Goal: Book appointment/travel/reservation

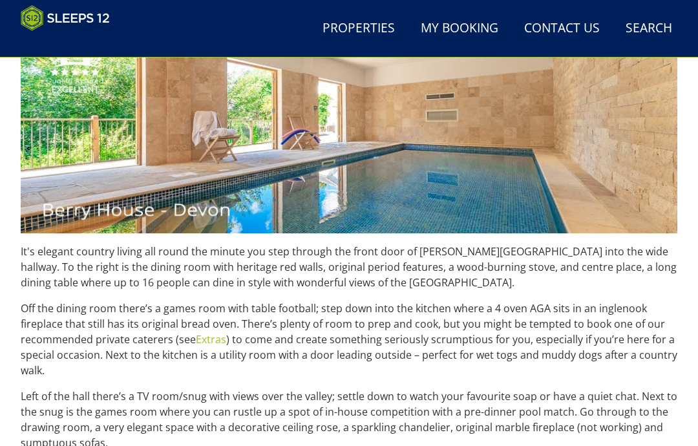
scroll to position [521, 0]
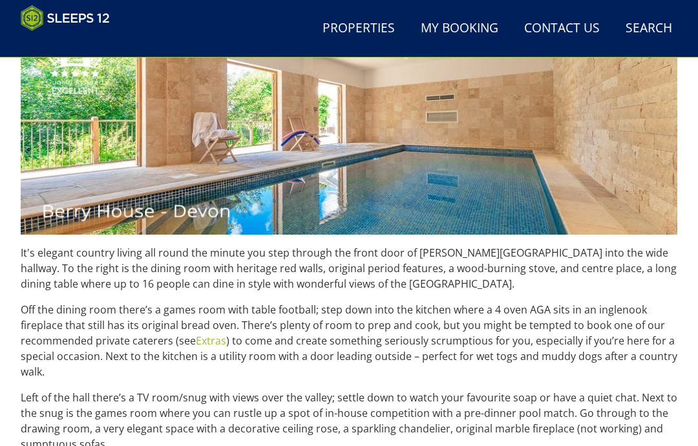
click at [361, 28] on link "Properties" at bounding box center [358, 28] width 83 height 29
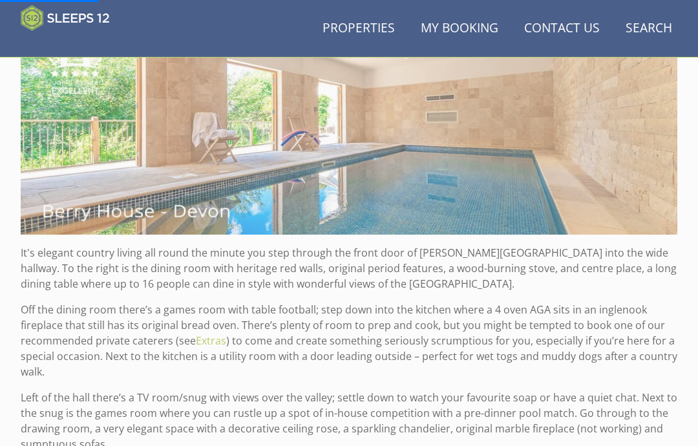
click at [368, 32] on link "Properties" at bounding box center [358, 28] width 83 height 29
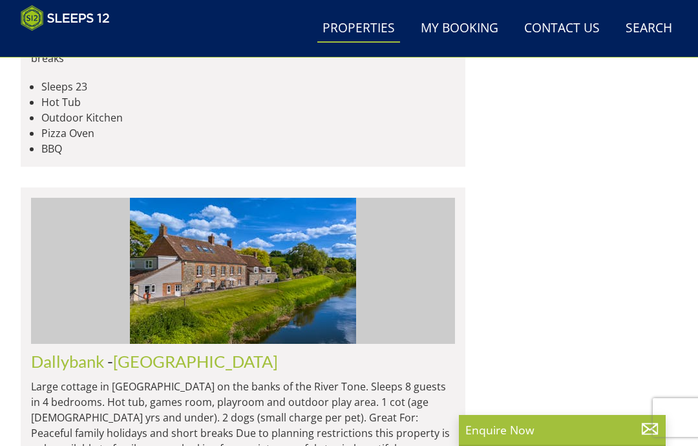
click at [652, 33] on link "Search Check Availability" at bounding box center [649, 28] width 57 height 29
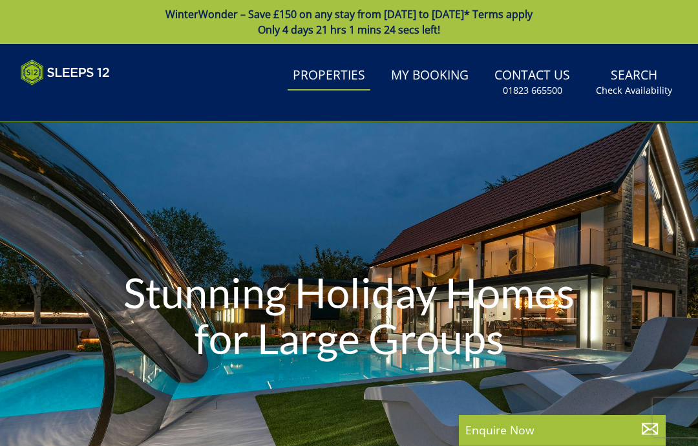
click at [339, 83] on link "Properties" at bounding box center [329, 75] width 83 height 29
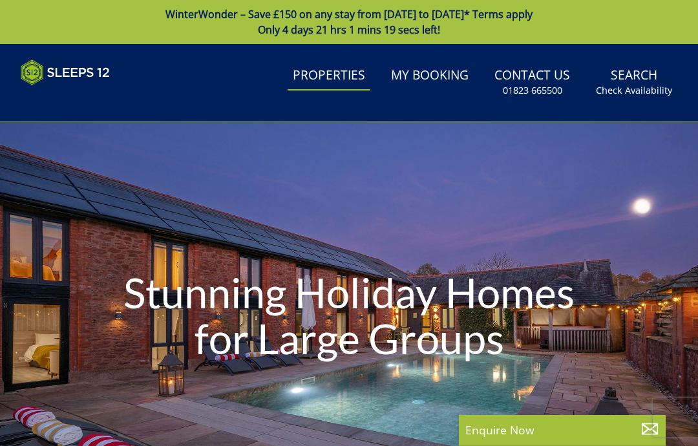
click at [635, 87] on small "Check Availability" at bounding box center [634, 90] width 76 height 13
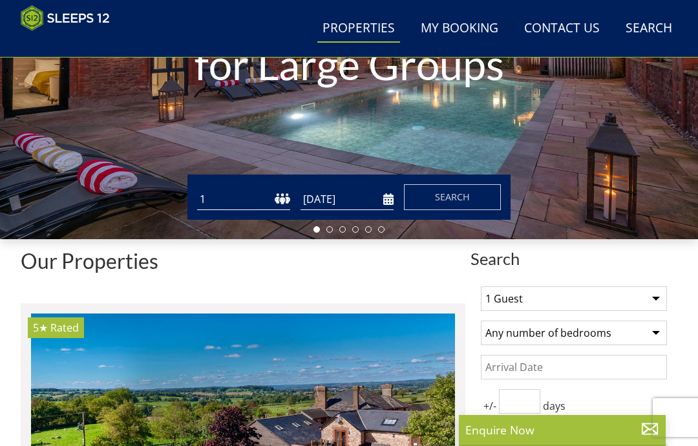
scroll to position [255, 0]
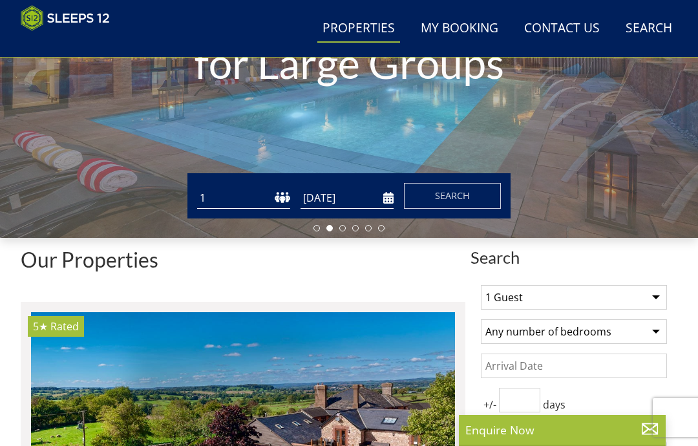
click at [240, 193] on select "1 2 3 4 5 6 7 8 9 10 11 12 13 14 15 16 17 18 19 20 21 22 23 24 25 26 27 28 29 3…" at bounding box center [243, 197] width 93 height 21
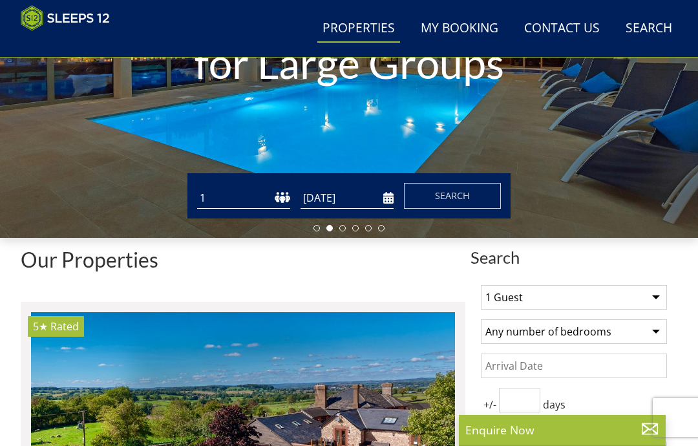
select select "14"
click at [358, 196] on input "[DATE]" at bounding box center [347, 197] width 93 height 21
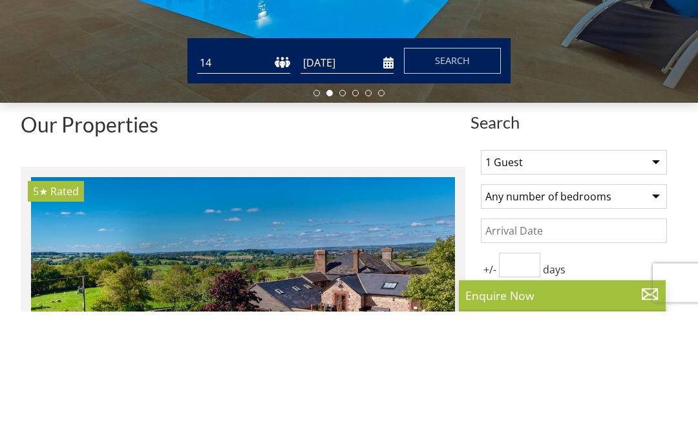
scroll to position [390, 0]
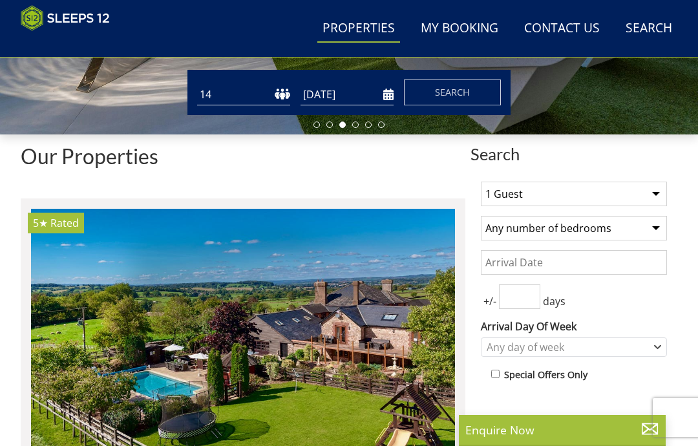
click at [393, 93] on input "[DATE]" at bounding box center [347, 94] width 93 height 21
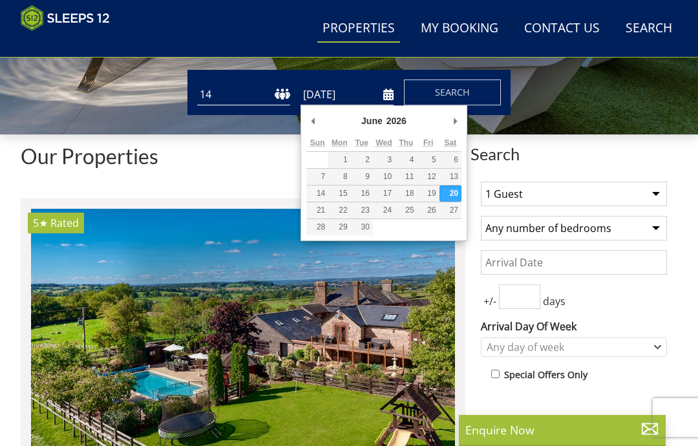
scroll to position [357, 0]
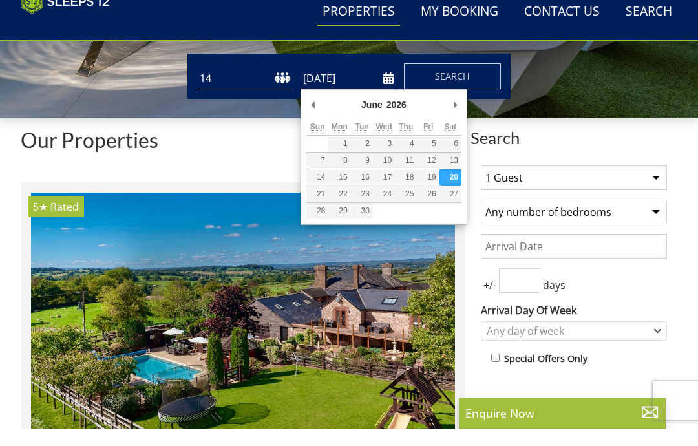
type input "[DATE]"
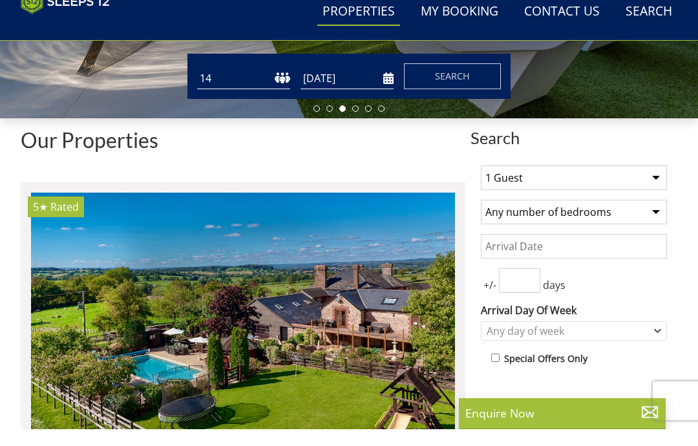
scroll to position [375, 0]
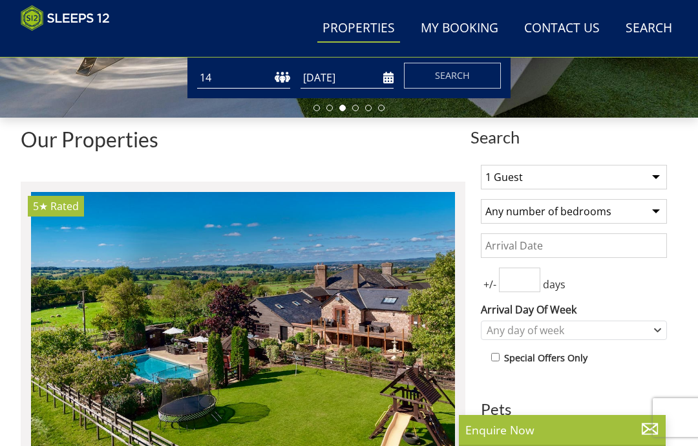
click at [465, 81] on span "Search" at bounding box center [452, 75] width 35 height 12
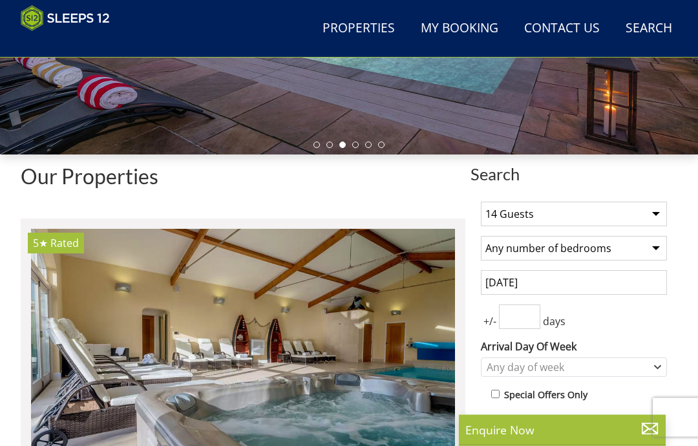
scroll to position [363, 0]
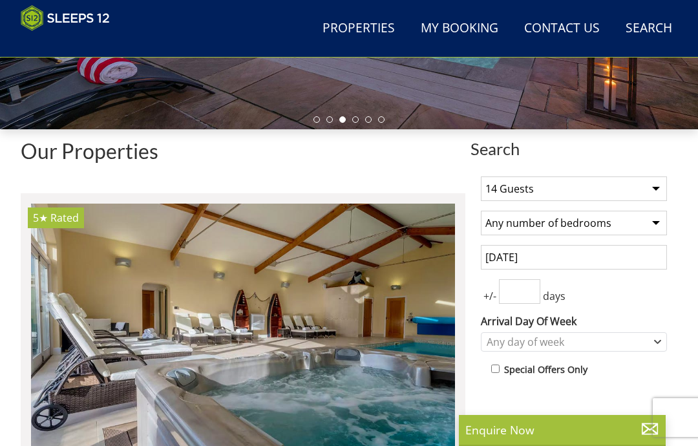
click at [585, 255] on input "[DATE]" at bounding box center [574, 257] width 186 height 25
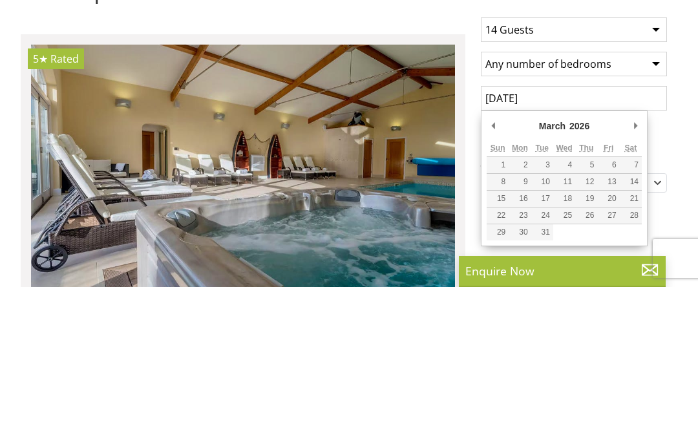
type input "[DATE]"
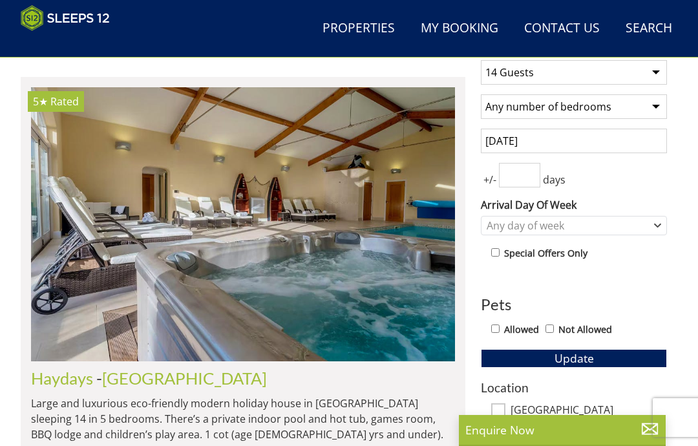
scroll to position [494, 0]
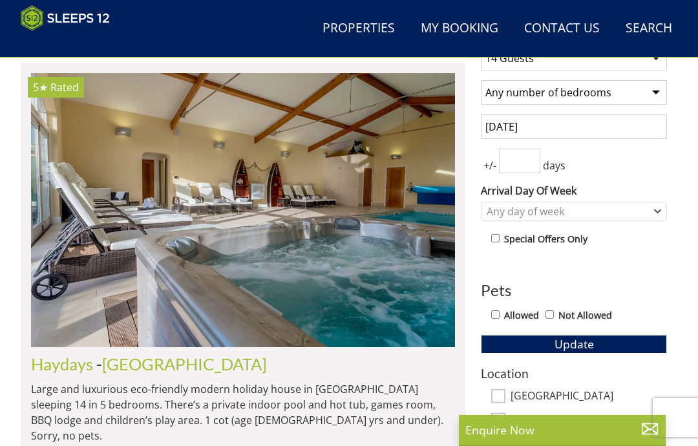
click at [581, 339] on span "Update" at bounding box center [574, 344] width 39 height 16
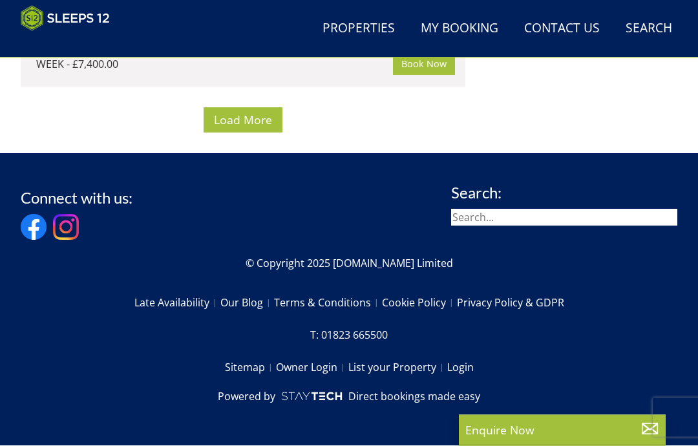
scroll to position [8423, 0]
